Goal: Task Accomplishment & Management: Manage account settings

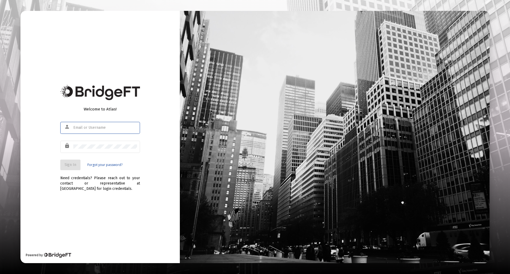
click at [86, 129] on input "text" at bounding box center [105, 128] width 64 height 4
type input "[PERSON_NAME][EMAIL_ADDRESS][PERSON_NAME][DOMAIN_NAME]"
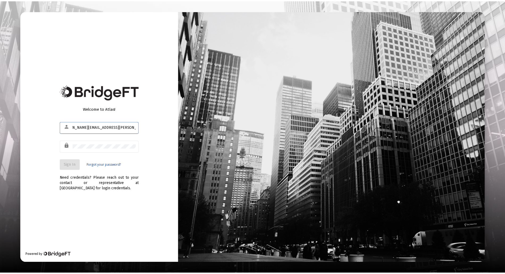
scroll to position [0, 0]
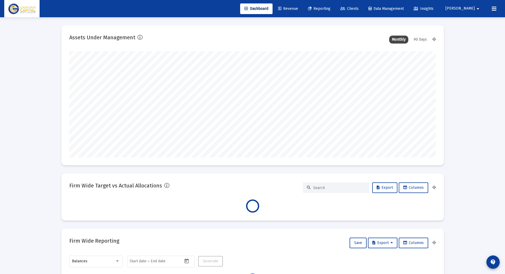
scroll to position [106, 197]
click at [345, 10] on icon at bounding box center [342, 9] width 5 height 4
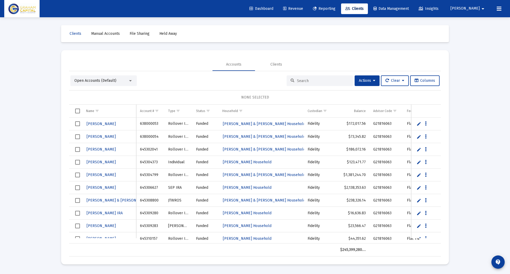
click at [300, 83] on div at bounding box center [319, 80] width 66 height 11
click at [299, 82] on input at bounding box center [323, 81] width 52 height 5
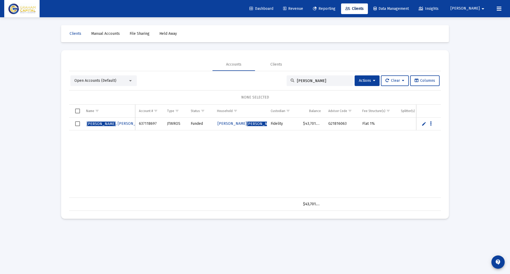
type input "[PERSON_NAME]"
click at [247, 123] on span "[PERSON_NAME]" at bounding box center [261, 124] width 29 height 5
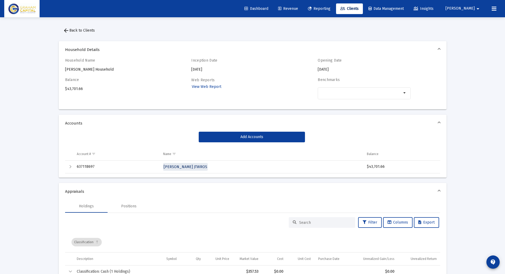
click at [202, 168] on span "[PERSON_NAME] JTWROS" at bounding box center [186, 167] width 44 height 5
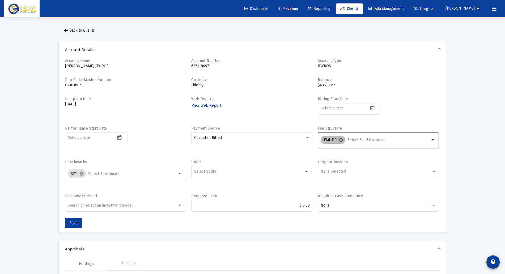
click at [339, 140] on mat-icon "cancel" at bounding box center [340, 140] width 5 height 5
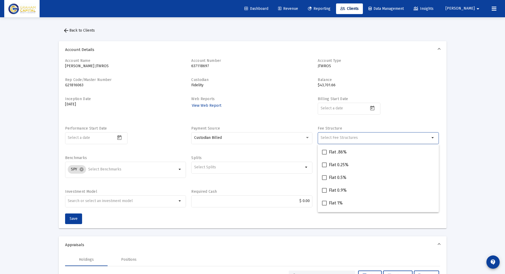
scroll to position [80, 0]
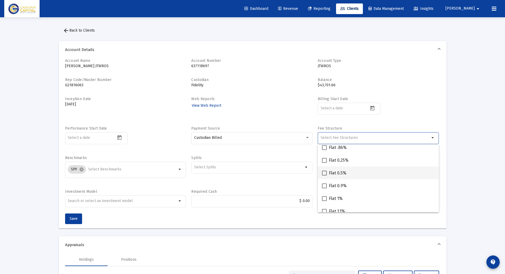
click at [325, 172] on span at bounding box center [324, 173] width 5 height 5
click at [324, 176] on input "Flat 0.5%" at bounding box center [324, 176] width 0 height 0
checkbox input "true"
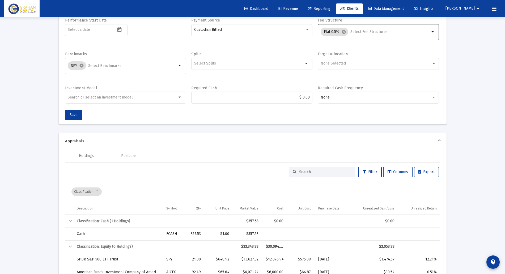
scroll to position [109, 0]
click at [72, 116] on button "Save" at bounding box center [73, 113] width 17 height 11
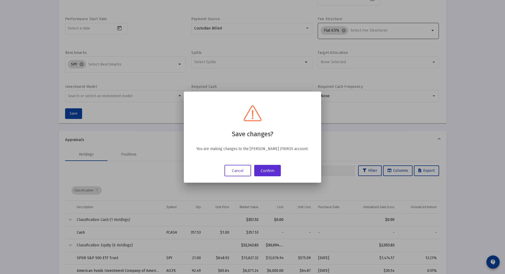
scroll to position [0, 0]
click at [267, 176] on button "Confirm" at bounding box center [267, 170] width 27 height 11
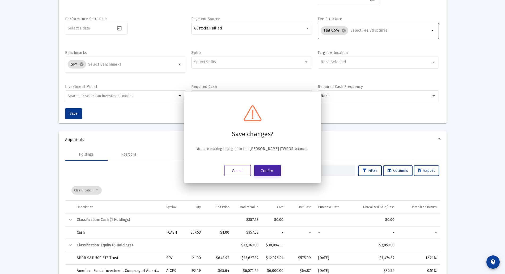
scroll to position [109, 0]
